Goal: Information Seeking & Learning: Learn about a topic

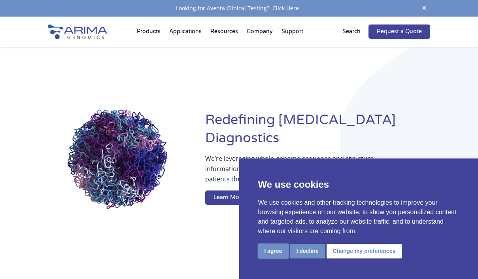
click at [276, 250] on button "I agree" at bounding box center [273, 251] width 30 height 15
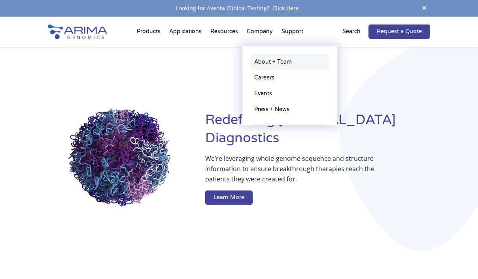
click at [263, 62] on link "About + Team" at bounding box center [289, 62] width 79 height 16
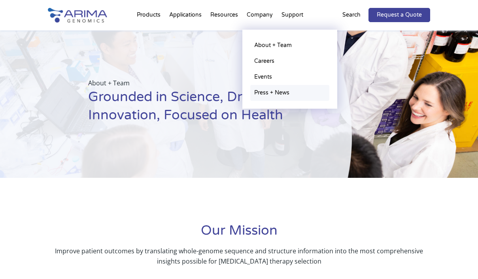
click at [260, 90] on link "Press + News" at bounding box center [289, 93] width 79 height 16
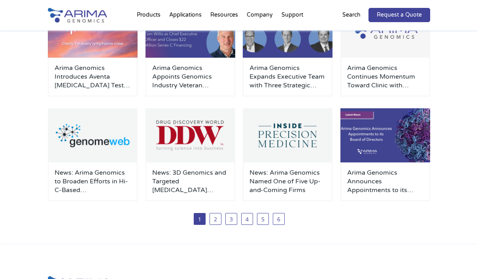
scroll to position [163, 0]
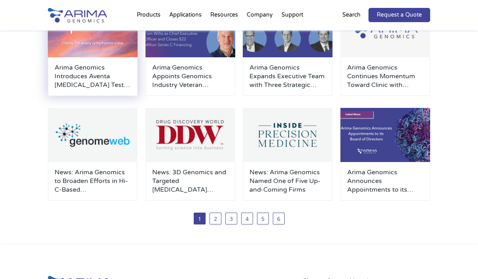
click at [84, 77] on h3 "Arima Genomics Introduces Aventa [MEDICAL_DATA] Test to Resolve Diagnostic Unce…" at bounding box center [93, 76] width 76 height 26
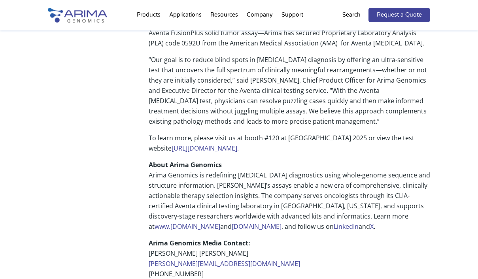
scroll to position [620, 0]
